Goal: Task Accomplishment & Management: Manage account settings

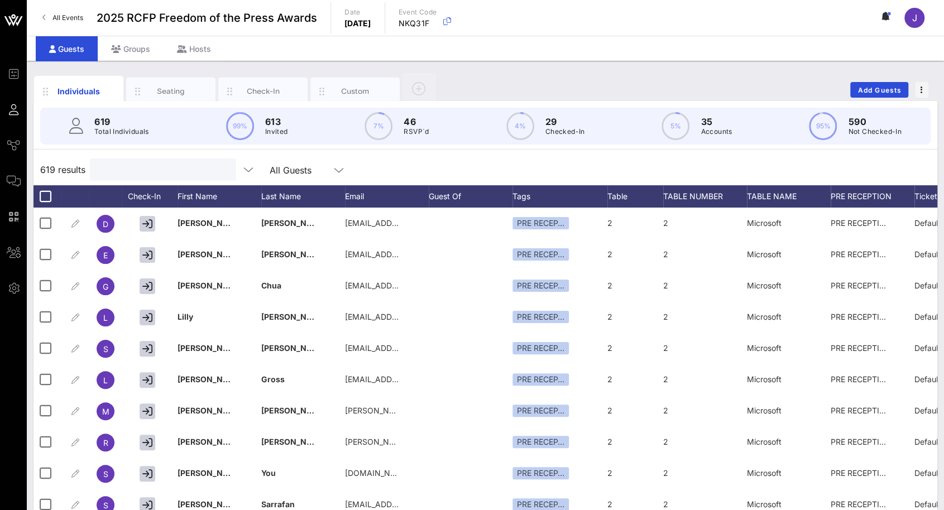
click at [120, 172] on input "text" at bounding box center [162, 169] width 131 height 15
click at [876, 91] on span "Add Guests" at bounding box center [879, 90] width 44 height 8
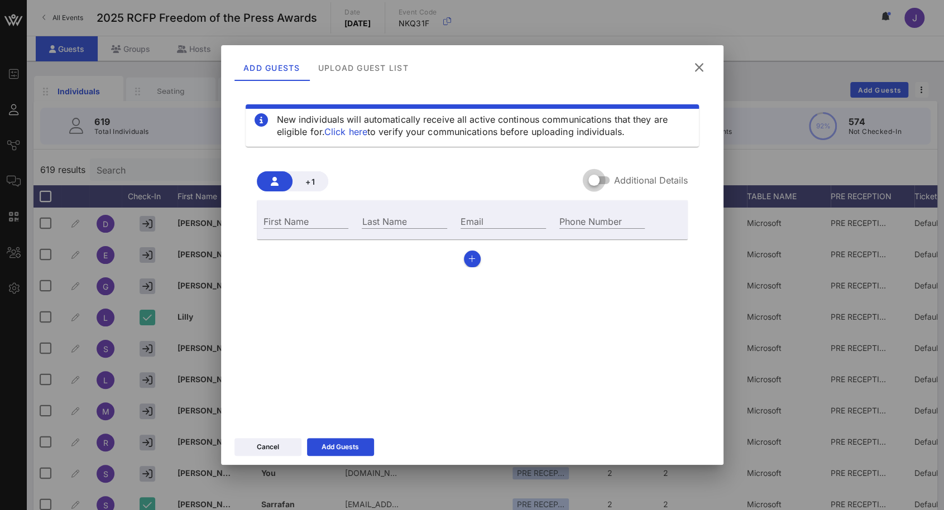
click at [602, 179] on div at bounding box center [593, 180] width 19 height 19
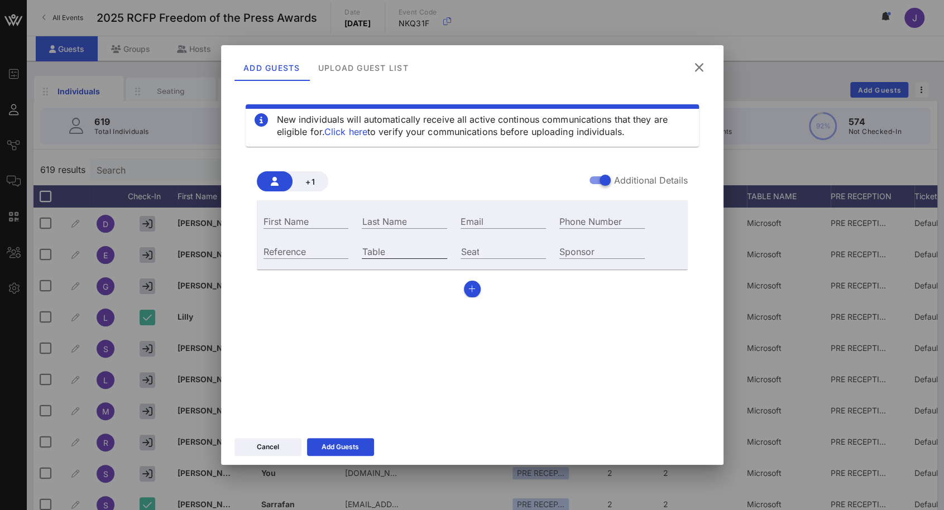
click at [406, 260] on div "Table" at bounding box center [404, 250] width 99 height 30
click at [408, 253] on input "Table" at bounding box center [404, 251] width 85 height 15
type input "64"
click at [323, 219] on input "First Name" at bounding box center [305, 221] width 85 height 15
type input "[PERSON_NAME]"
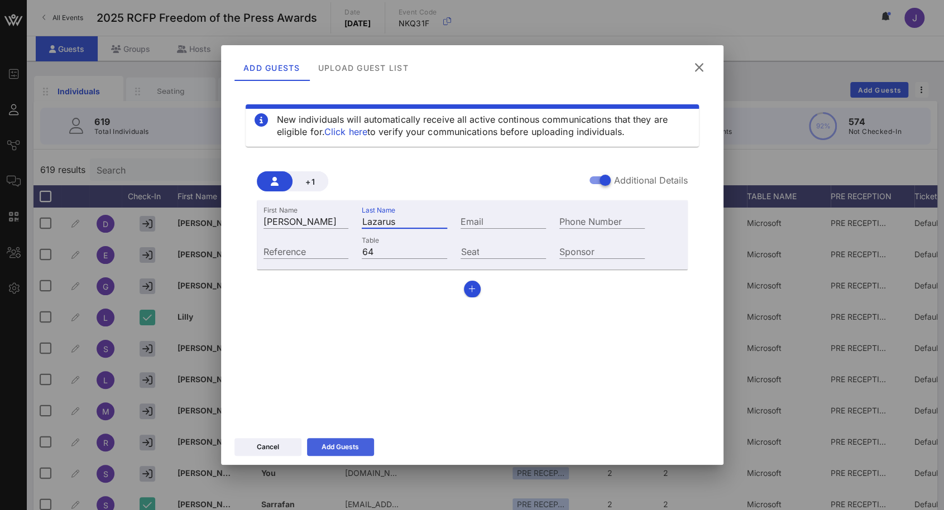
type input "Lazarus"
click at [357, 453] on button "Add Guests" at bounding box center [340, 447] width 67 height 18
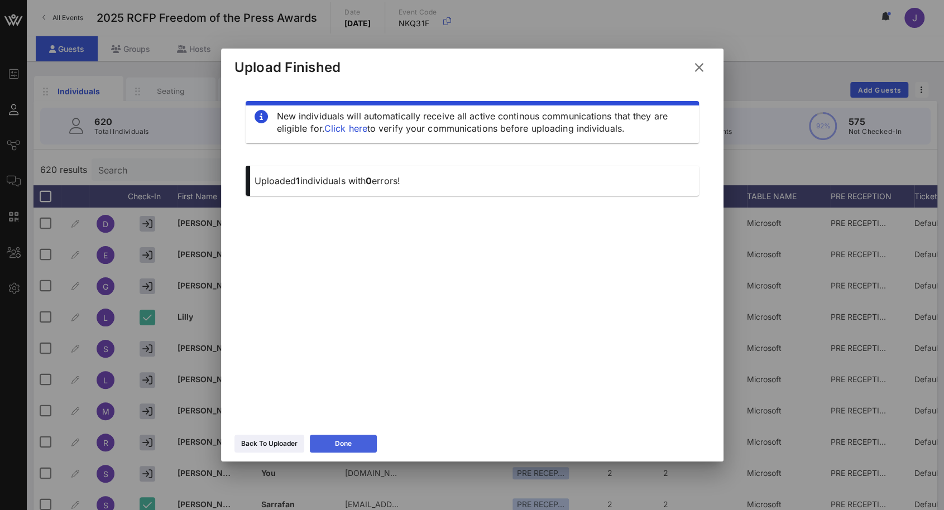
drag, startPoint x: 362, startPoint y: 432, endPoint x: 353, endPoint y: 441, distance: 13.0
click at [360, 434] on div "Back To Uploader Done" at bounding box center [472, 445] width 502 height 32
click at [352, 443] on button "Done" at bounding box center [343, 444] width 67 height 18
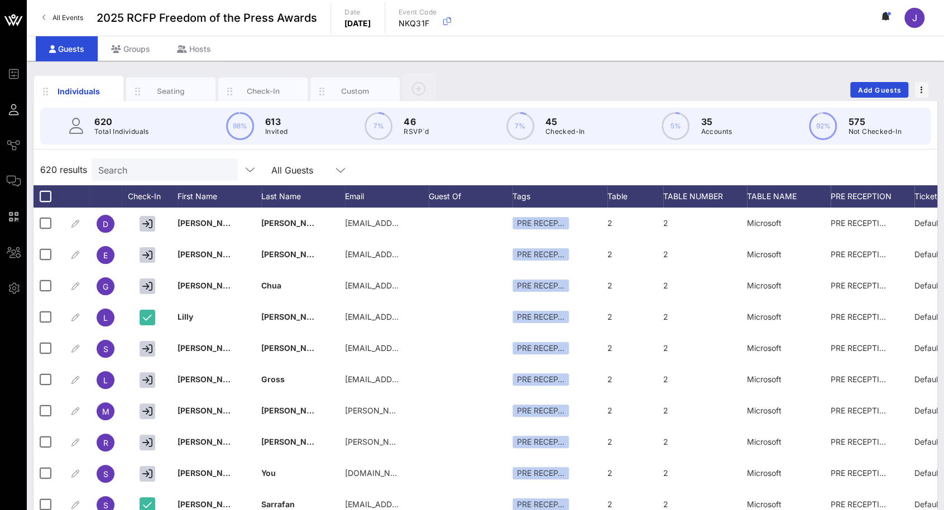
click at [164, 176] on div "Search" at bounding box center [163, 170] width 131 height 22
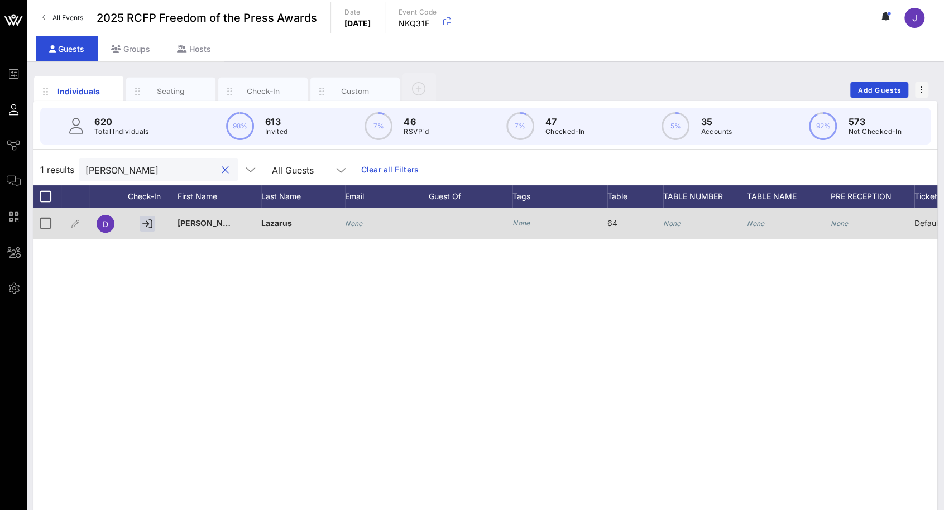
type input "[PERSON_NAME]"
click at [356, 223] on icon "None" at bounding box center [354, 223] width 18 height 8
paste input "[EMAIL_ADDRESS][DOMAIN_NAME]"
type input "[EMAIL_ADDRESS][DOMAIN_NAME]"
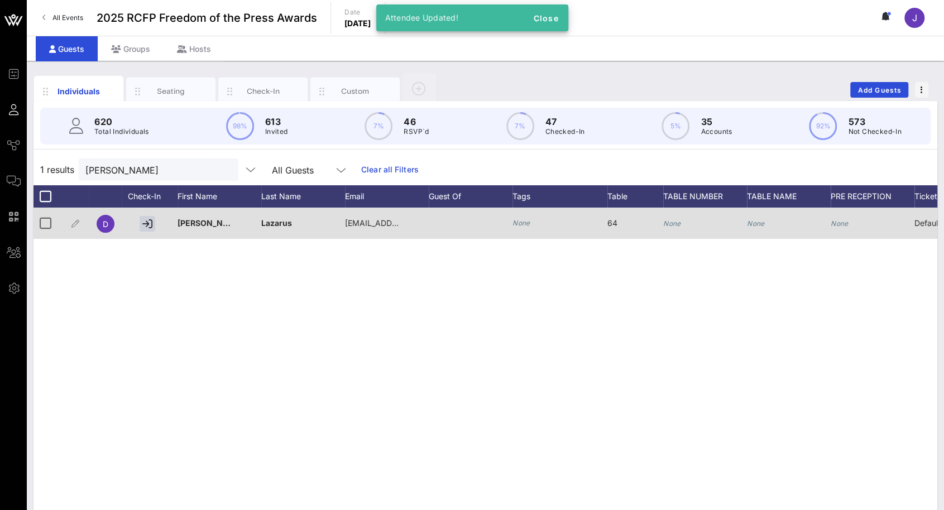
click at [661, 223] on div "64" at bounding box center [635, 230] width 56 height 44
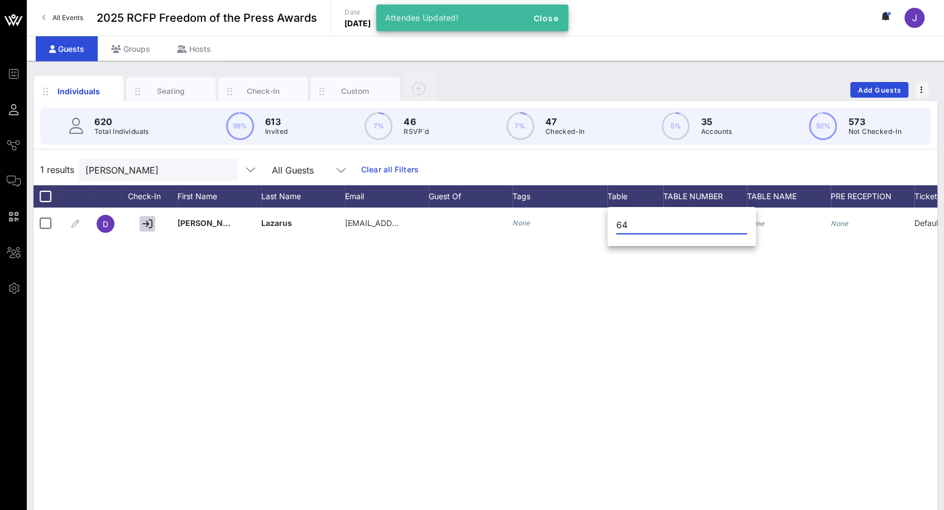
click at [710, 228] on input "64" at bounding box center [681, 225] width 131 height 18
click at [708, 311] on div "D [PERSON_NAME] [PERSON_NAME][EMAIL_ADDRESS][PERSON_NAME][DOMAIN_NAME] None 64 …" at bounding box center [485, 375] width 904 height 335
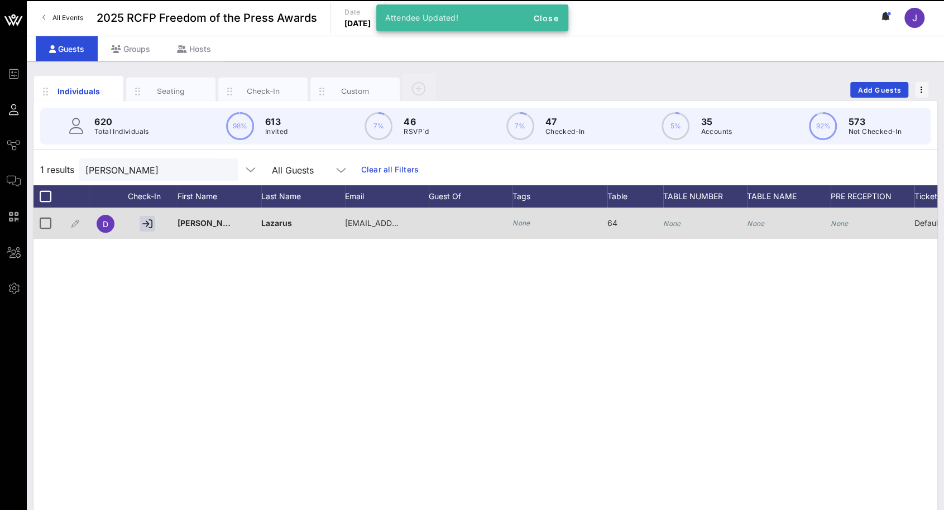
click at [686, 228] on div "None" at bounding box center [705, 230] width 84 height 44
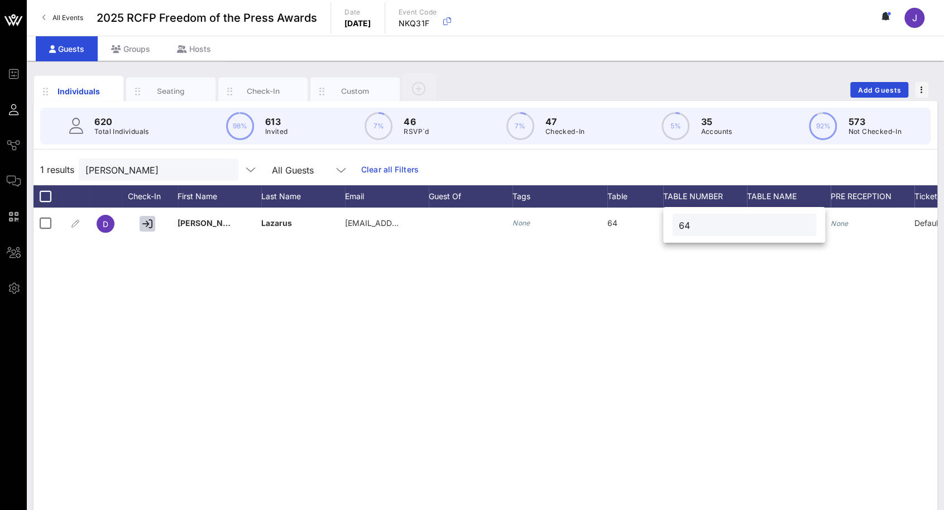
type input "64"
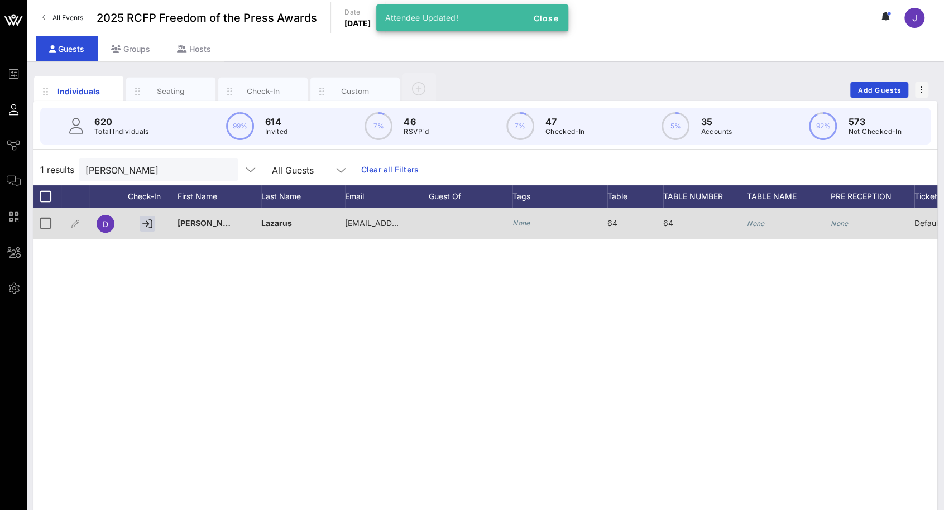
click at [754, 222] on icon "None" at bounding box center [756, 223] width 18 height 8
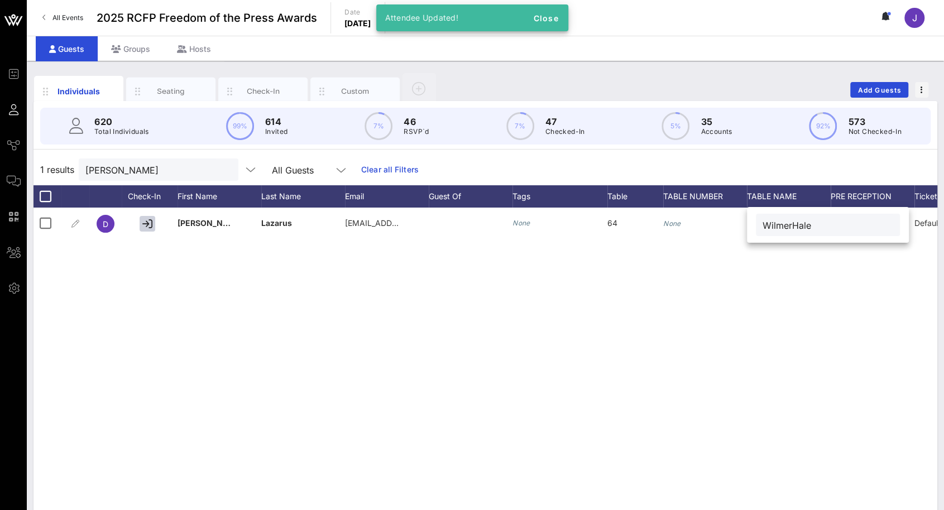
type input "WilmerHale"
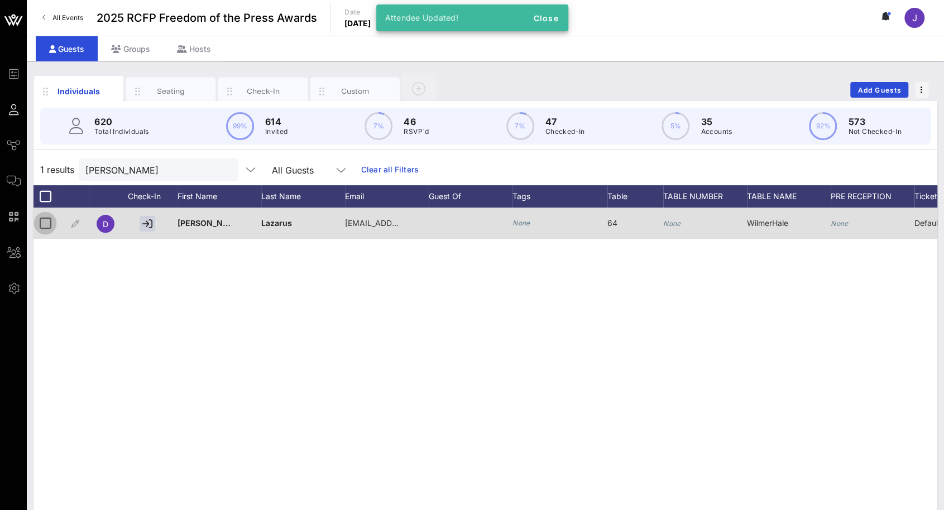
click at [45, 223] on div at bounding box center [45, 223] width 19 height 19
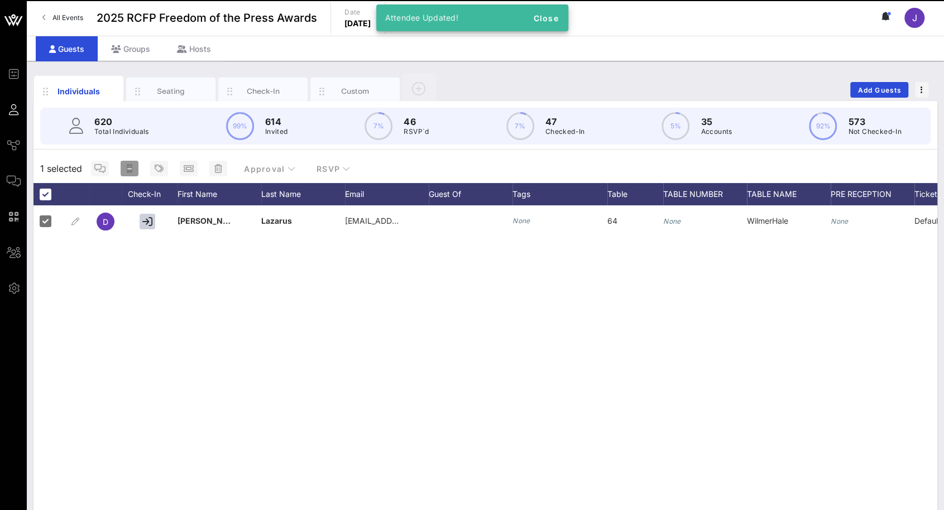
click at [132, 170] on icon "button" at bounding box center [130, 168] width 6 height 9
type input "{{ticket_type}} for {{[URL][DOMAIN_NAME]}}"
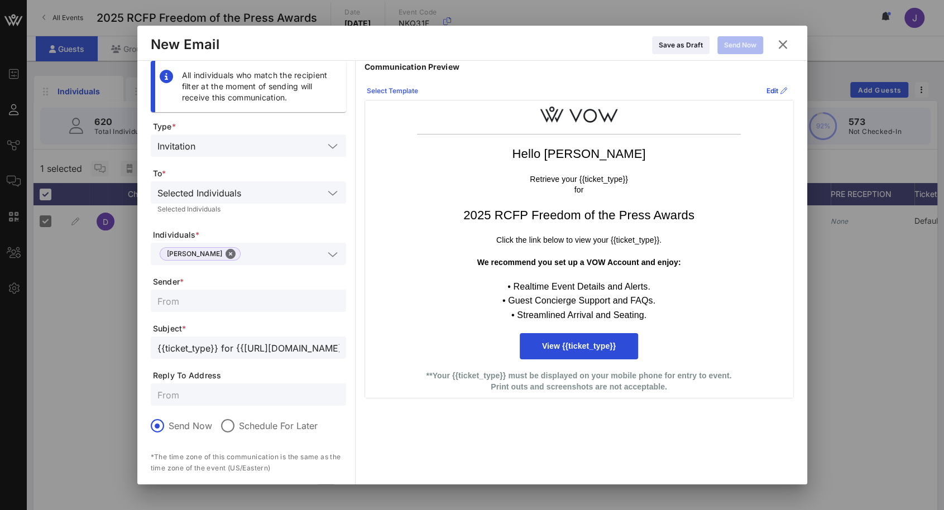
click at [399, 84] on button "Select Template" at bounding box center [392, 91] width 65 height 18
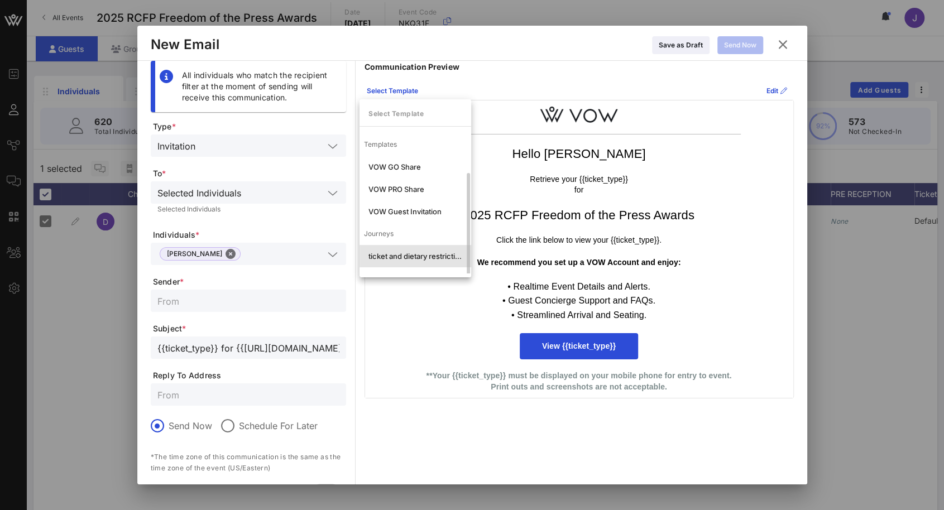
click at [397, 252] on div "ticket and dietary restrictions" at bounding box center [415, 256] width 94 height 9
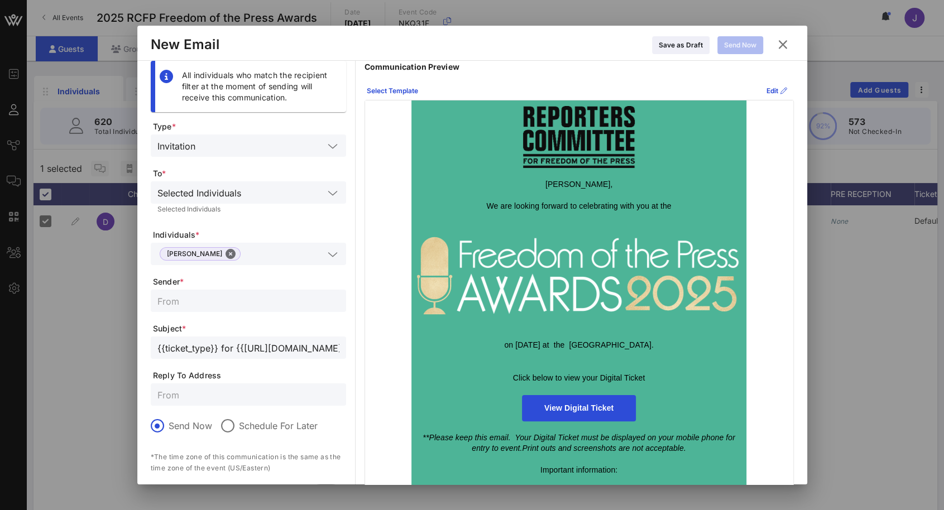
drag, startPoint x: 253, startPoint y: 288, endPoint x: 251, endPoint y: 295, distance: 7.3
click at [253, 289] on form "Type * Invitation To * Selected Individuals Selected Individuals Individuals * …" at bounding box center [248, 330] width 195 height 419
click at [247, 299] on input "text" at bounding box center [248, 301] width 182 height 15
type input "Reporters Committee for Freedom of the Press"
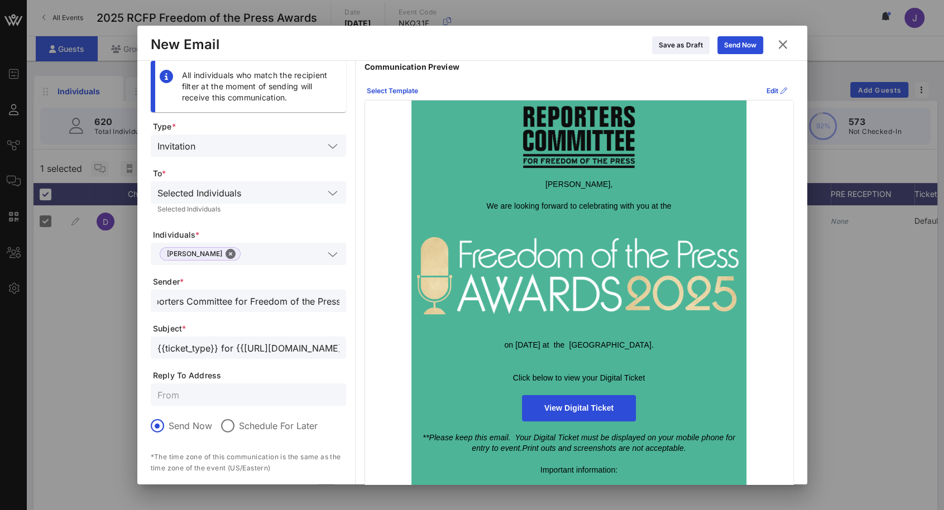
scroll to position [0, 0]
click at [193, 395] on input "text" at bounding box center [248, 394] width 182 height 15
type input "[EMAIL_ADDRESS][DOMAIN_NAME]"
click at [735, 49] on div "Send Now" at bounding box center [740, 45] width 32 height 11
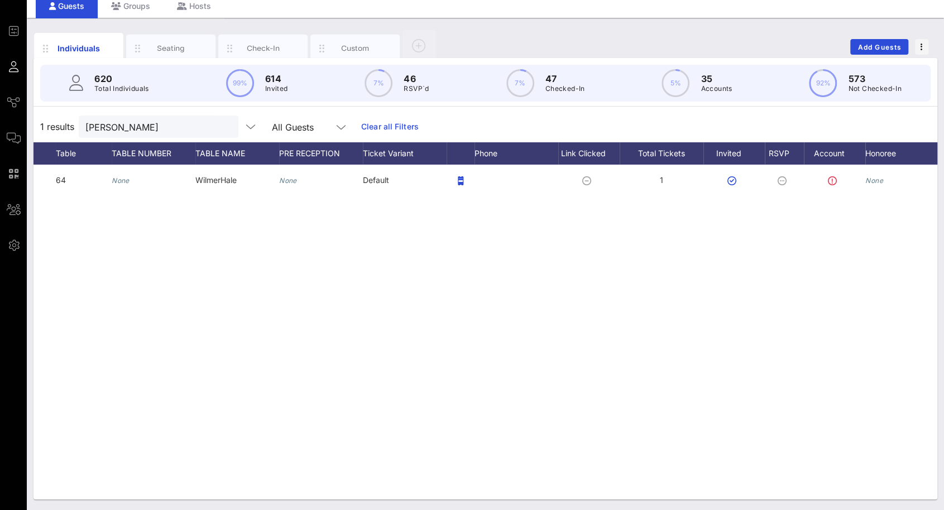
scroll to position [0, 675]
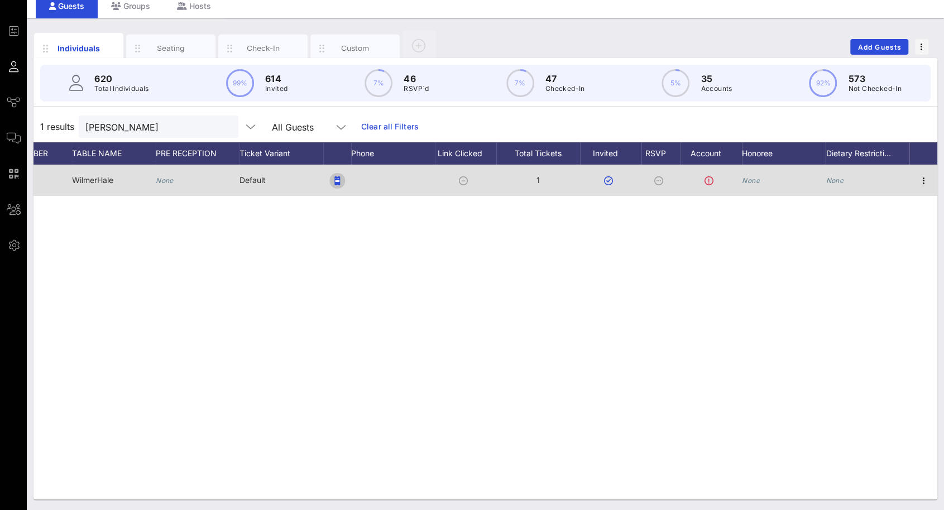
click at [338, 180] on rect "button" at bounding box center [337, 181] width 4 height 2
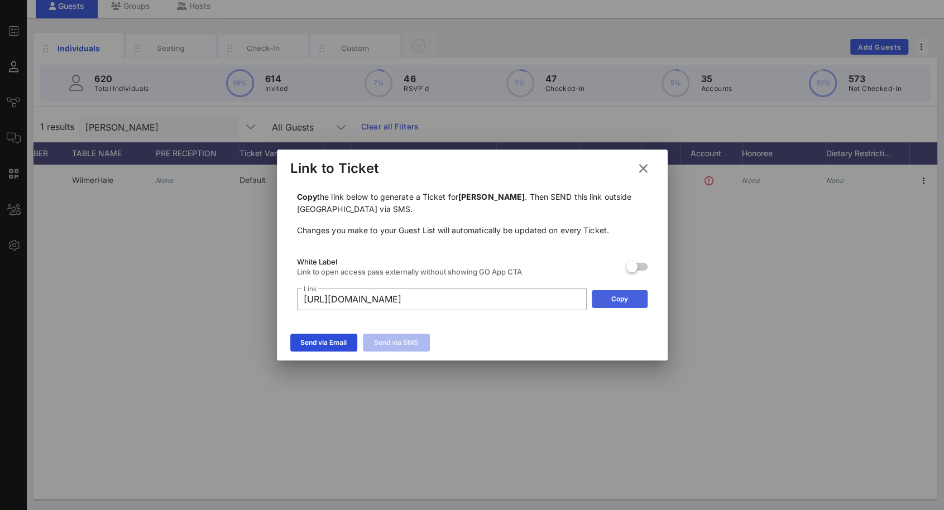
click at [617, 298] on icon at bounding box center [619, 299] width 9 height 8
click at [640, 170] on icon at bounding box center [643, 168] width 16 height 15
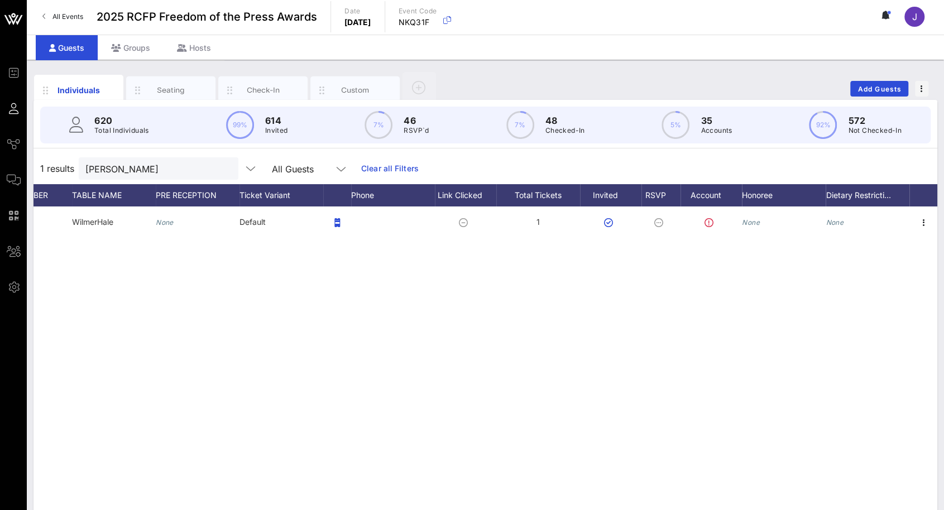
scroll to position [0, 0]
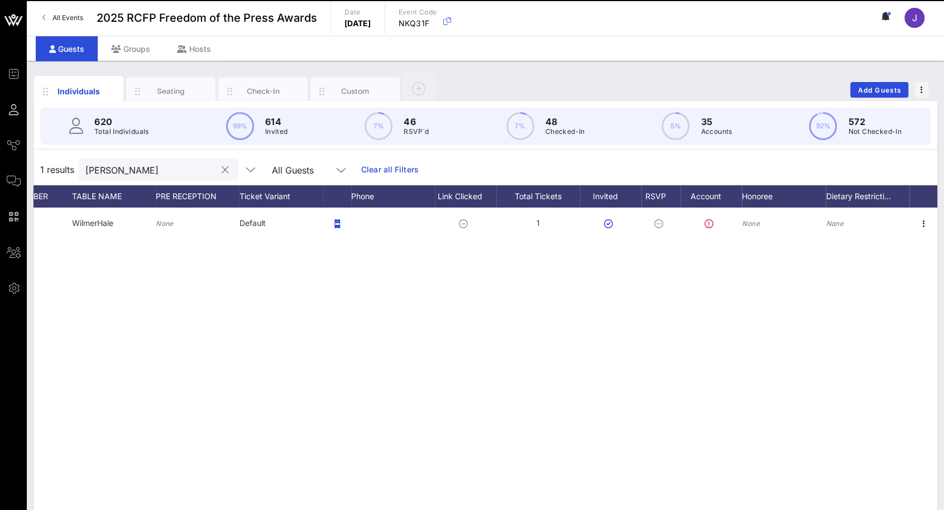
click at [222, 168] on button "clear icon" at bounding box center [225, 170] width 7 height 11
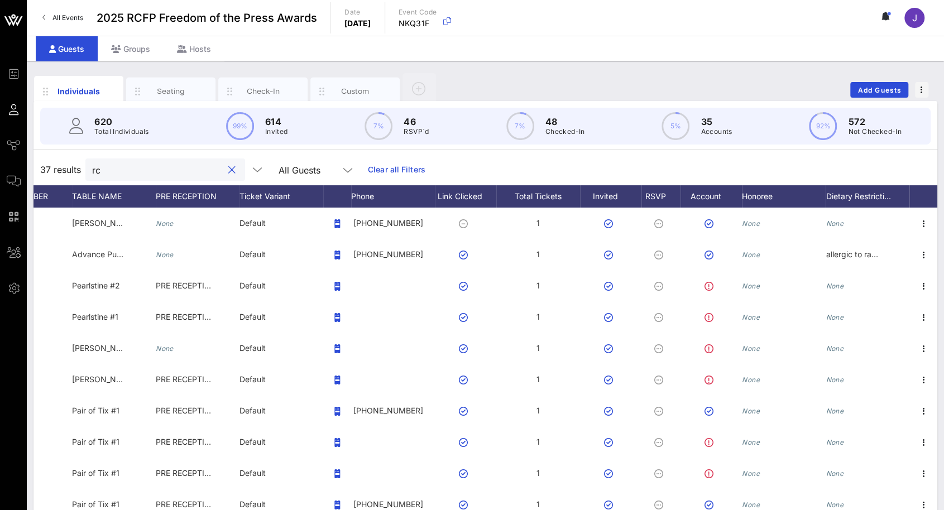
type input "r"
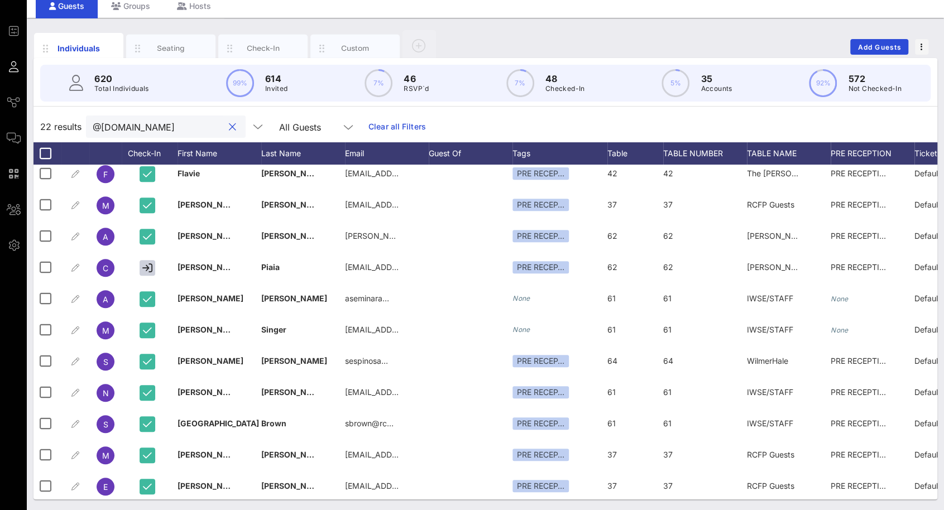
scroll to position [361, 0]
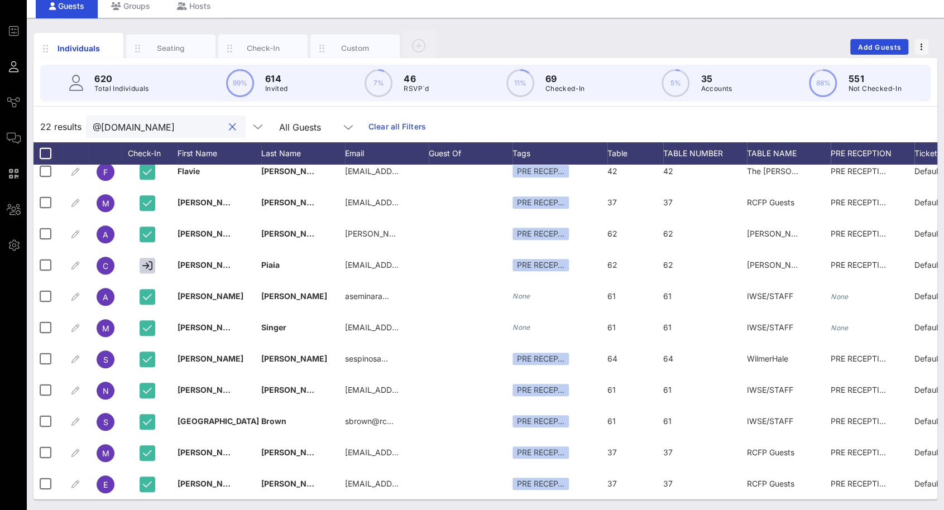
drag, startPoint x: 147, startPoint y: 135, endPoint x: 92, endPoint y: 122, distance: 57.2
click at [92, 122] on div "@[DOMAIN_NAME]" at bounding box center [166, 127] width 160 height 22
click at [131, 133] on div "@[DOMAIN_NAME]" at bounding box center [158, 127] width 131 height 22
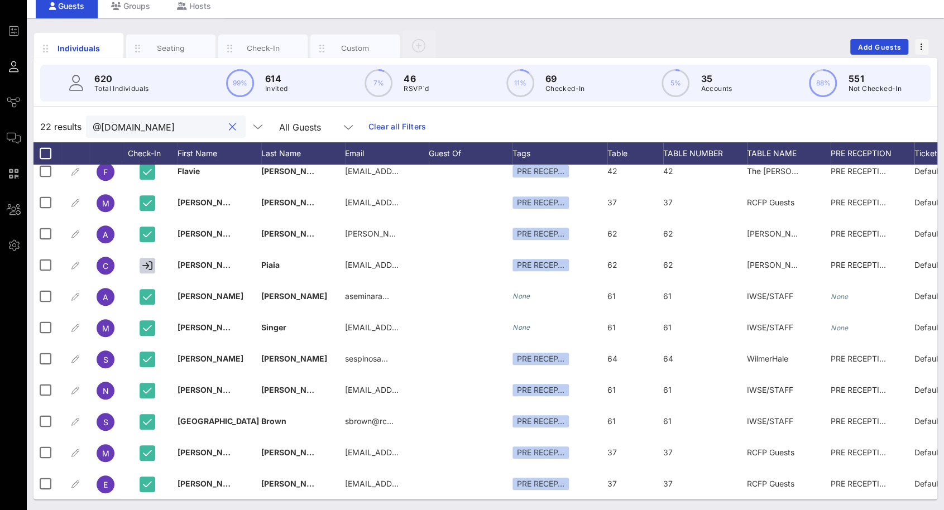
click at [131, 133] on div "@[DOMAIN_NAME]" at bounding box center [158, 127] width 131 height 22
drag, startPoint x: 141, startPoint y: 127, endPoint x: 99, endPoint y: 127, distance: 41.9
click at [99, 127] on input "@[DOMAIN_NAME]" at bounding box center [158, 126] width 131 height 15
type input "@"
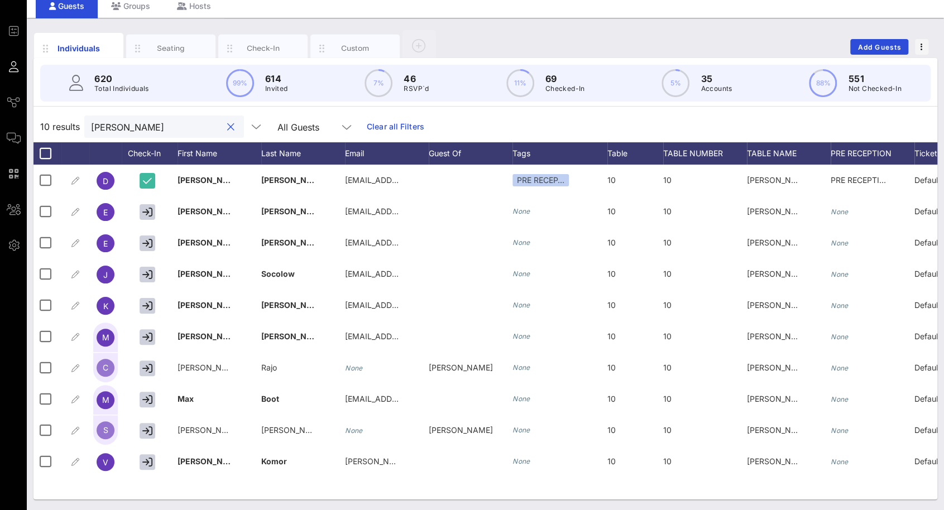
scroll to position [0, 0]
type input "[PERSON_NAME]"
